Goal: Navigation & Orientation: Find specific page/section

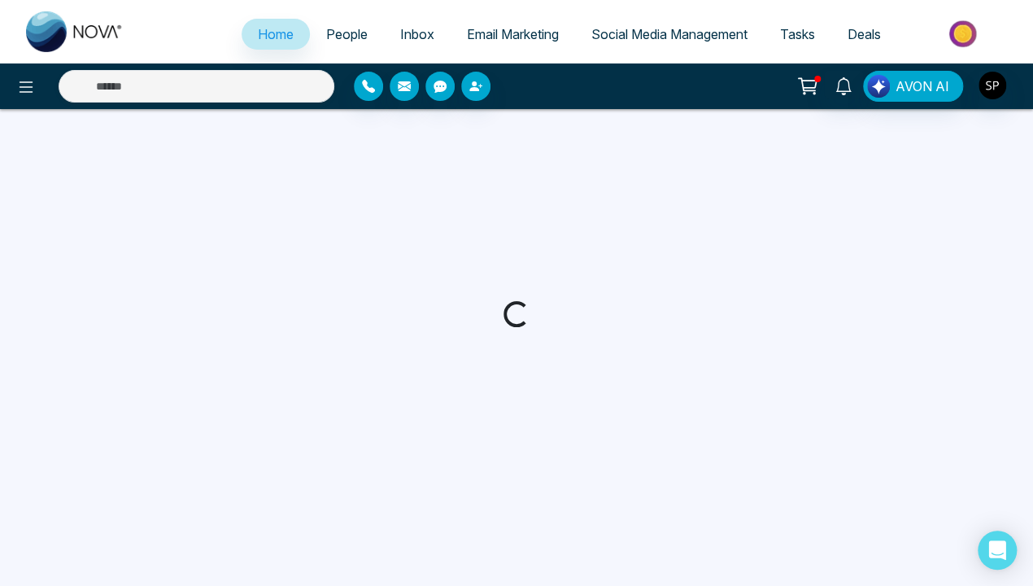
select select "*"
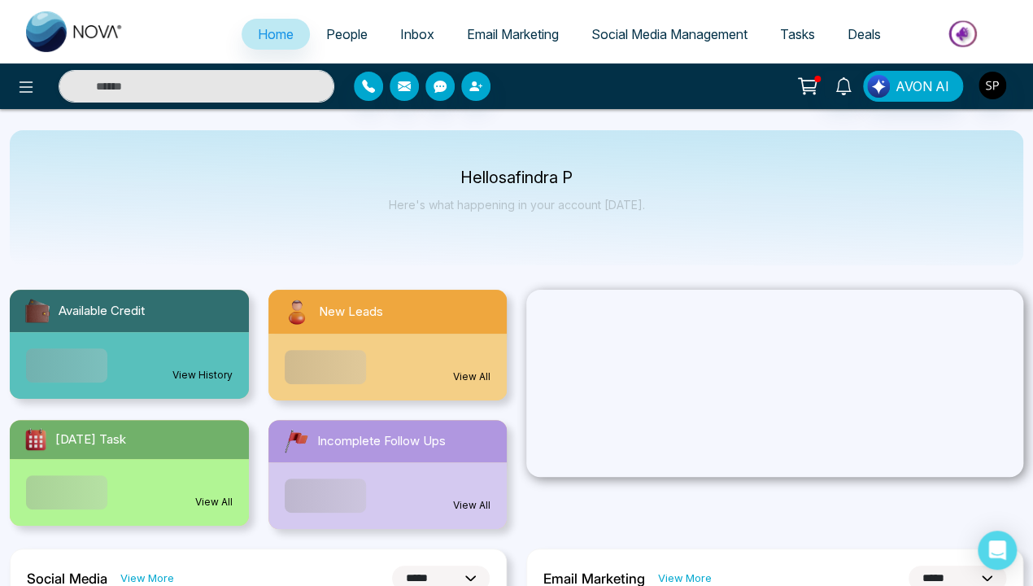
click at [203, 368] on link "View History" at bounding box center [202, 375] width 60 height 15
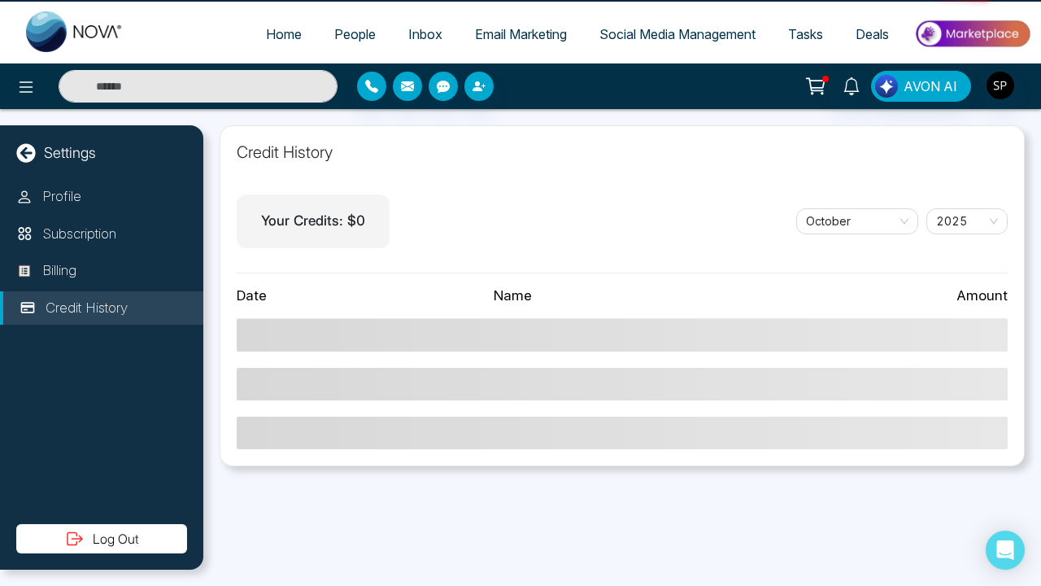
click at [26, 152] on icon at bounding box center [26, 153] width 20 height 20
select select "*"
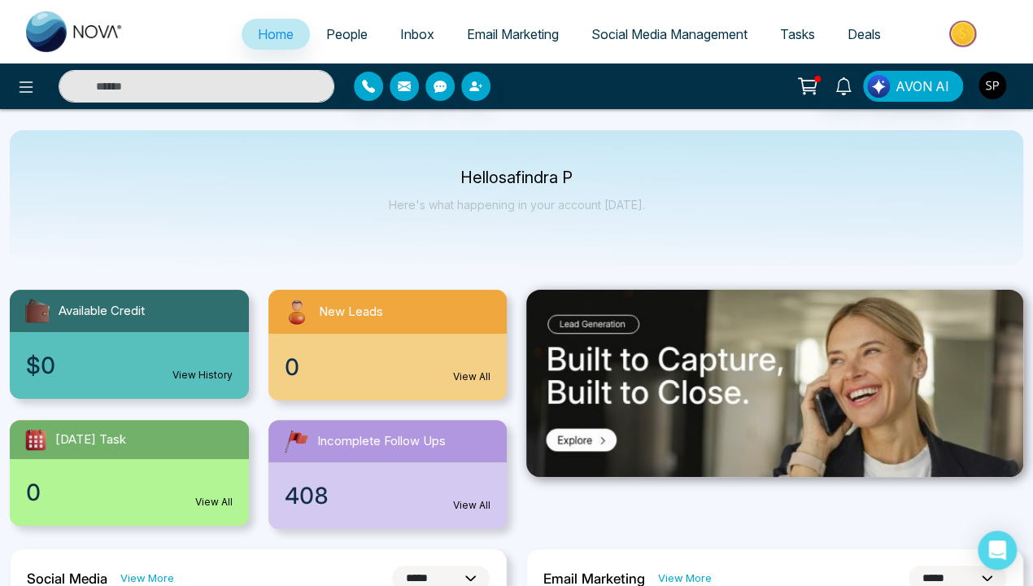
click at [472, 377] on link "View All" at bounding box center [471, 376] width 37 height 15
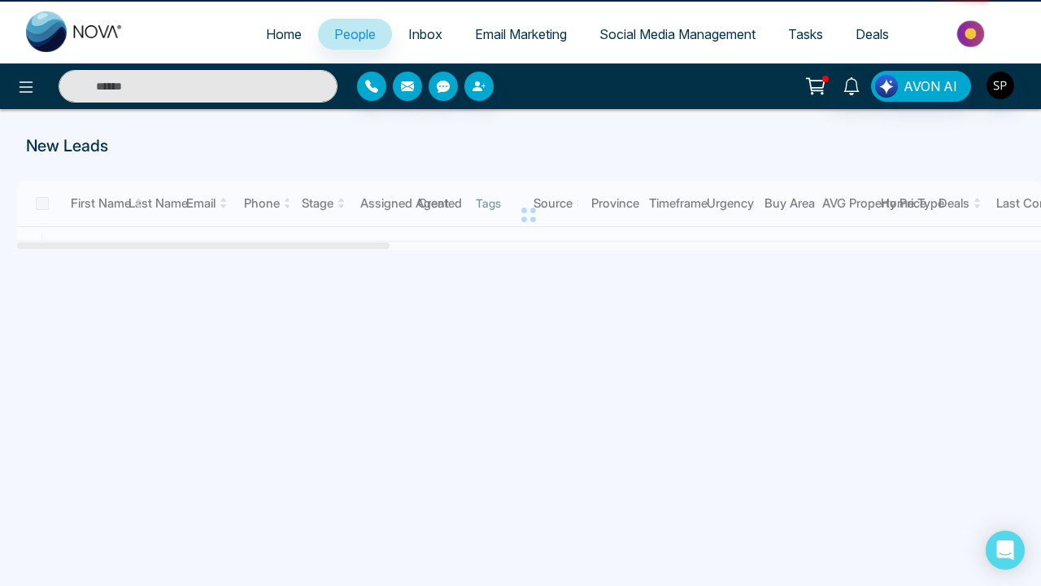
click at [273, 34] on span "Home" at bounding box center [284, 34] width 36 height 16
select select "*"
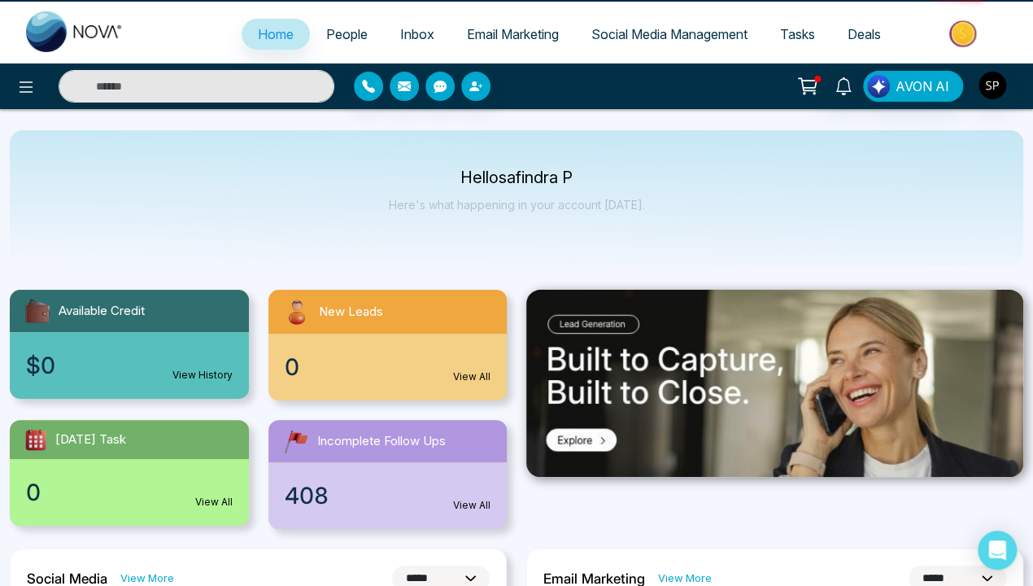
click at [213, 502] on link "View All" at bounding box center [213, 502] width 37 height 15
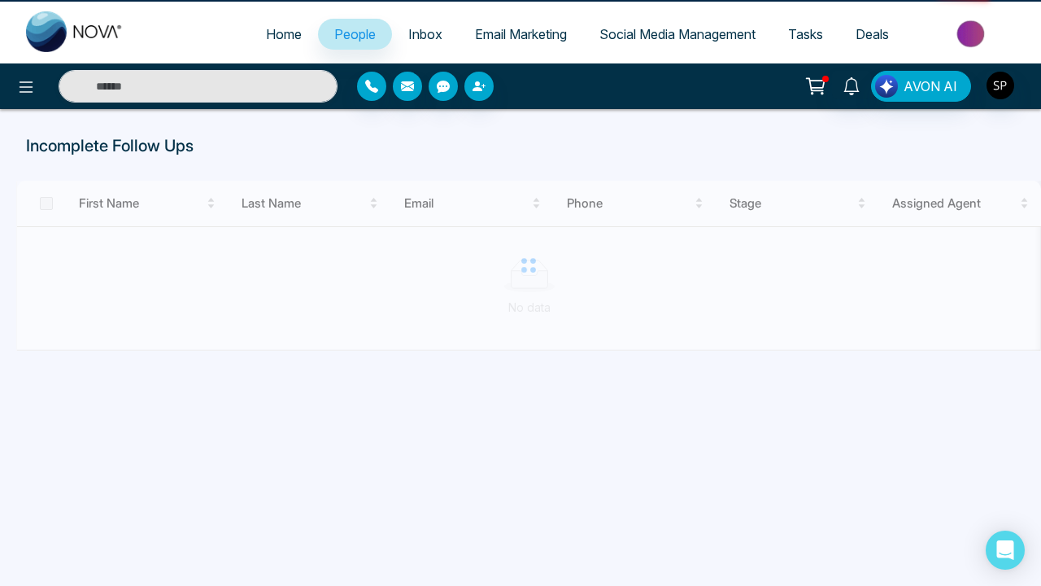
click at [273, 34] on span "Home" at bounding box center [284, 34] width 36 height 16
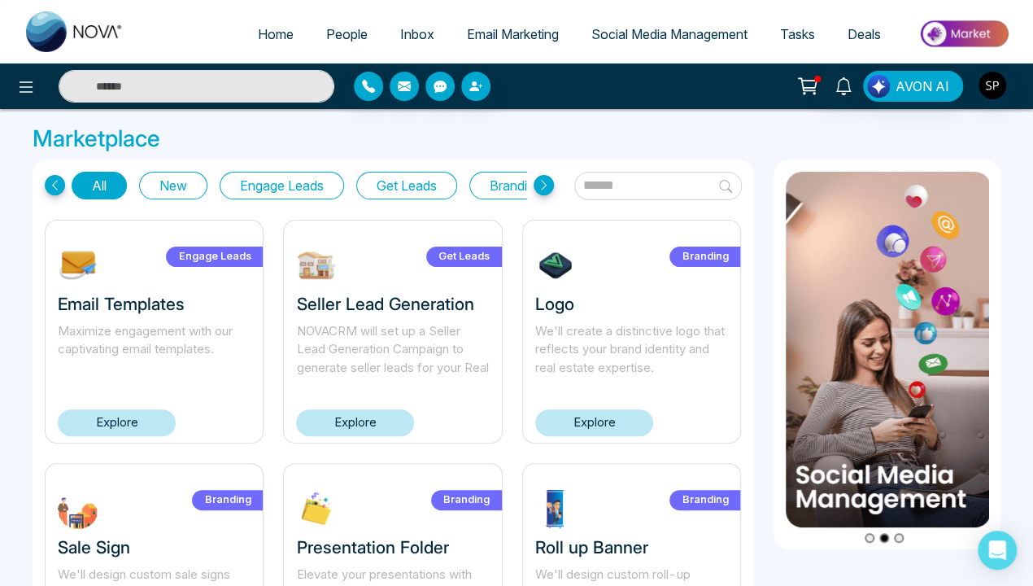
click at [264, 34] on span "Home" at bounding box center [276, 34] width 36 height 16
select select "*"
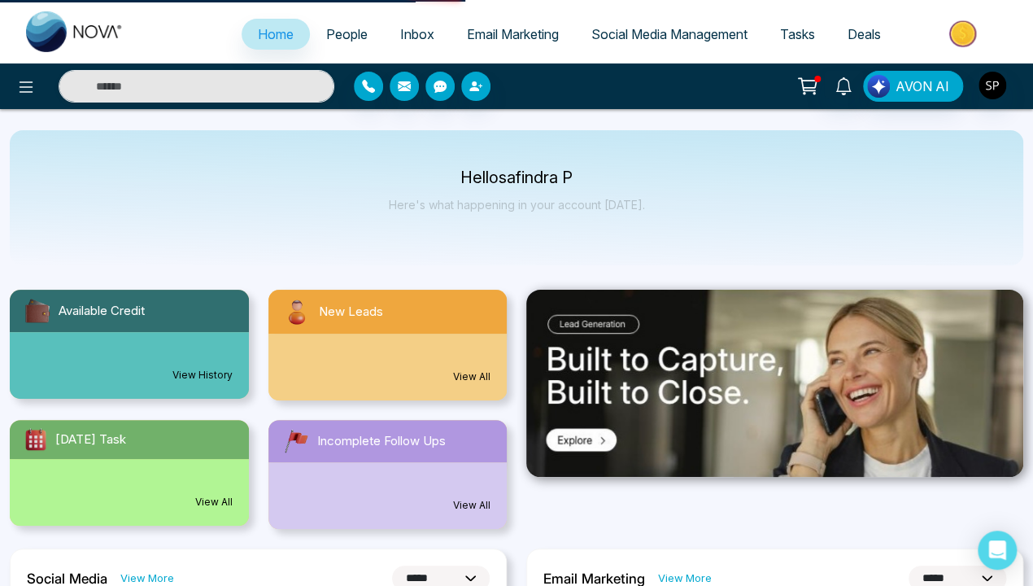
click at [264, 34] on span "Home" at bounding box center [276, 34] width 36 height 16
click at [683, 578] on link "View More" at bounding box center [685, 577] width 54 height 15
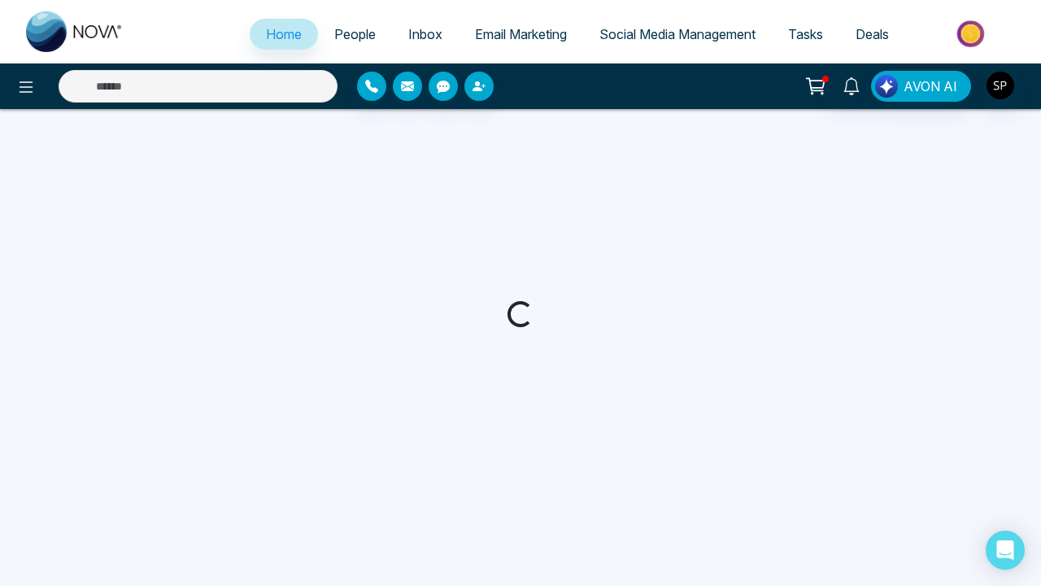
select select "*"
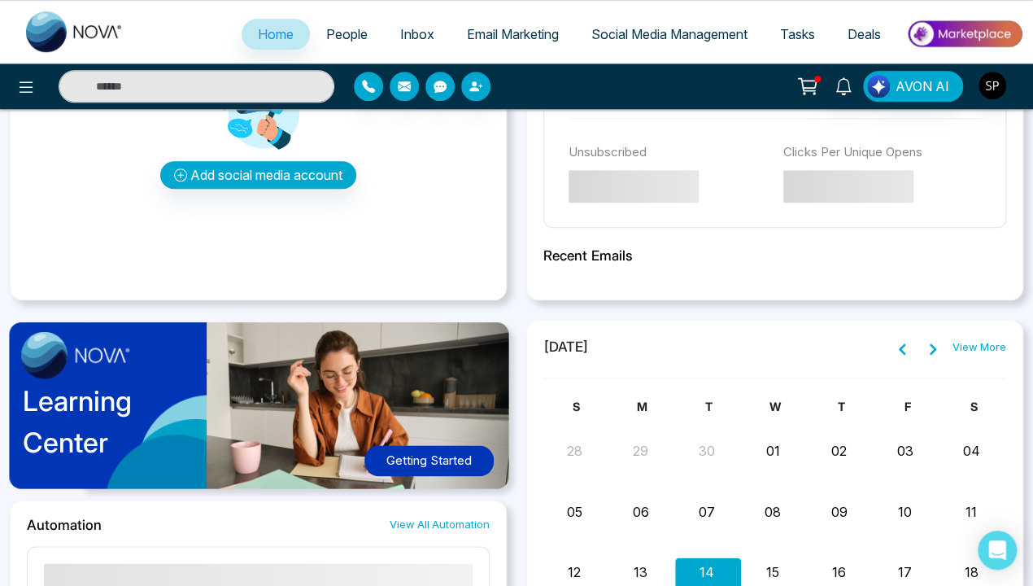
scroll to position [619, 0]
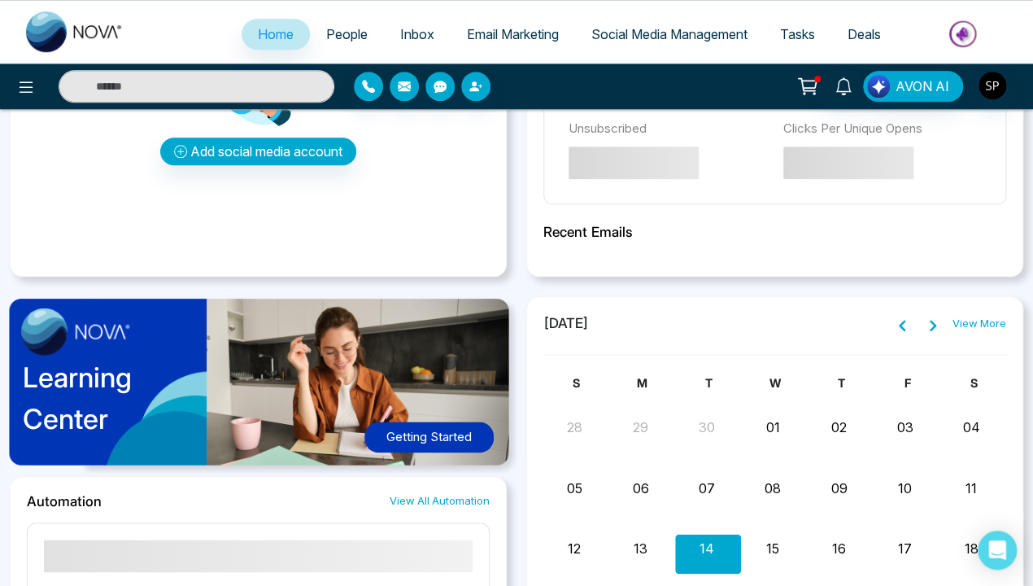
click at [439, 499] on link "View All Automation" at bounding box center [440, 500] width 100 height 15
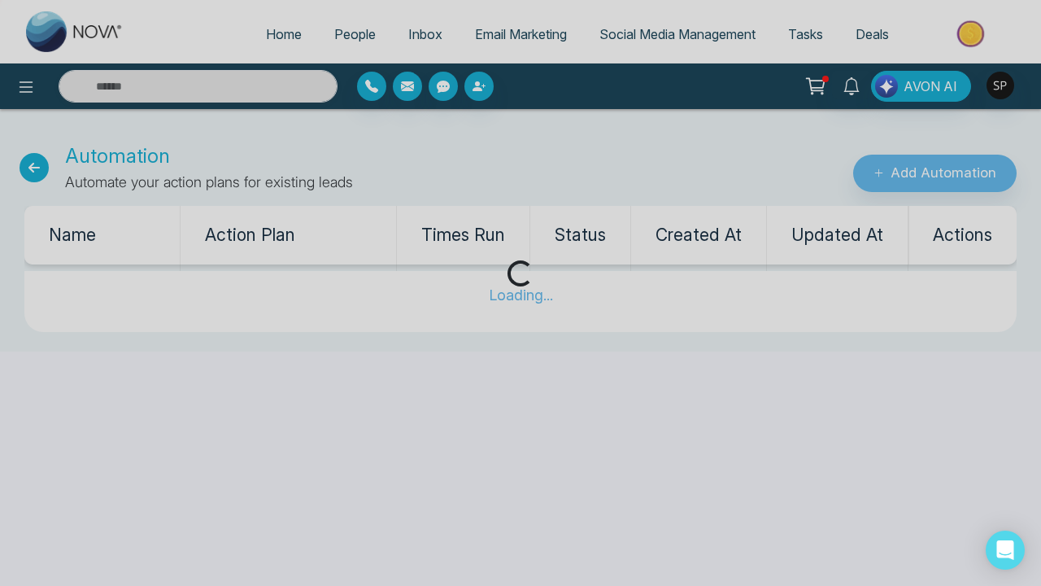
click at [34, 167] on icon at bounding box center [34, 167] width 29 height 29
